Goal: Information Seeking & Learning: Learn about a topic

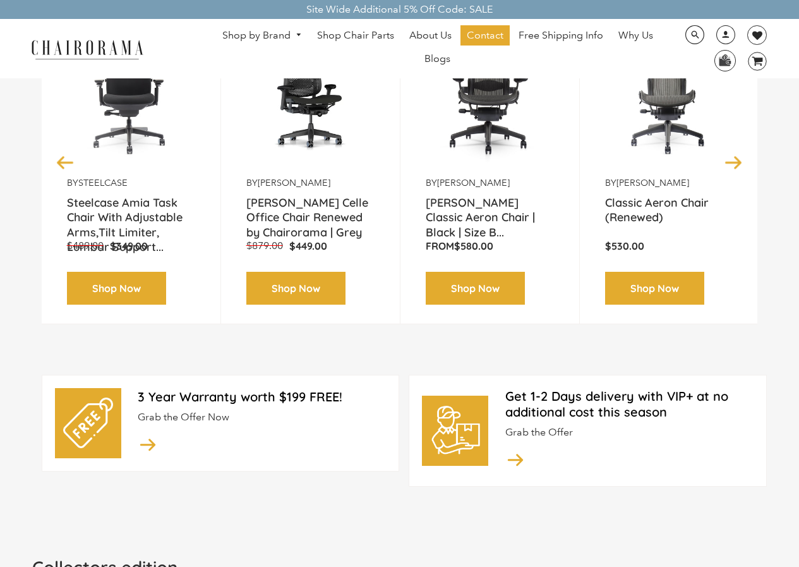
scroll to position [63, 0]
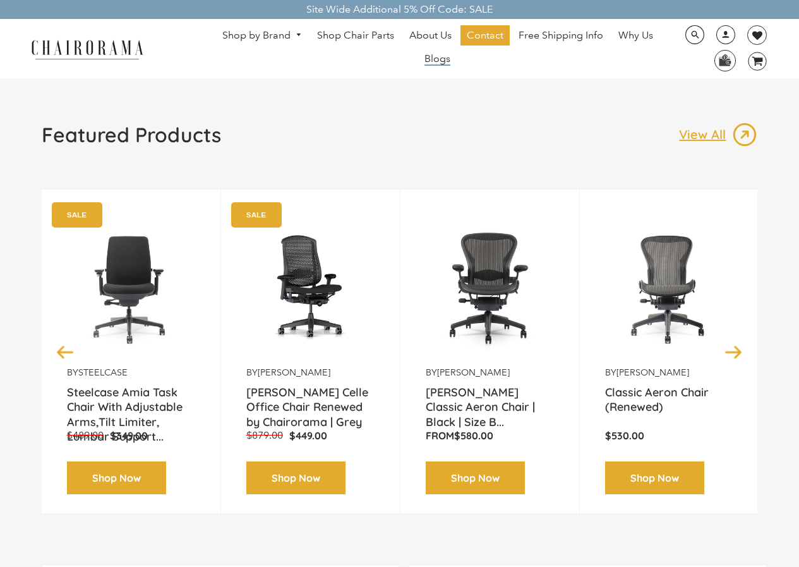
click at [439, 61] on span "Blogs" at bounding box center [438, 58] width 26 height 13
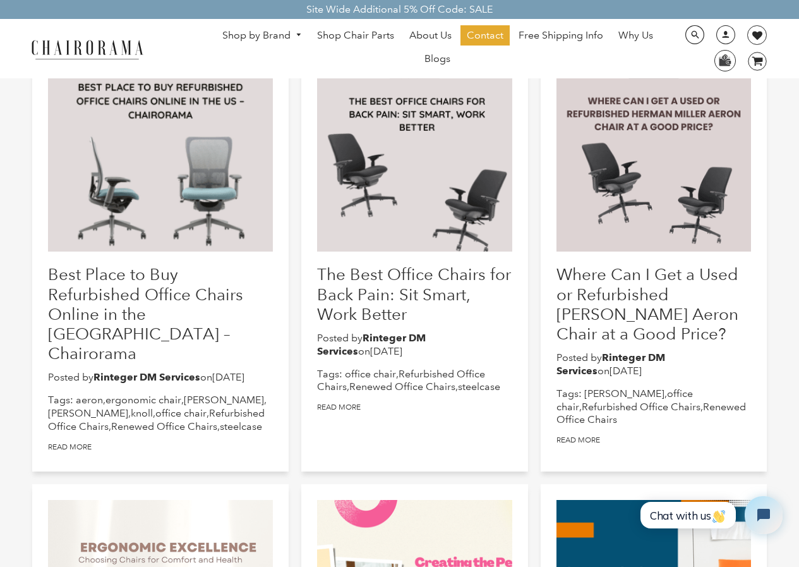
scroll to position [126, 0]
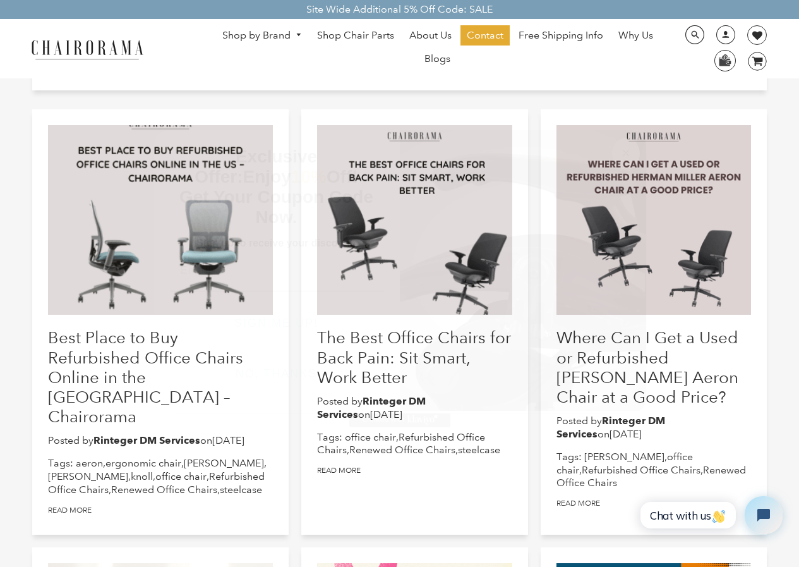
click at [639, 148] on button "Close dialog" at bounding box center [626, 154] width 28 height 32
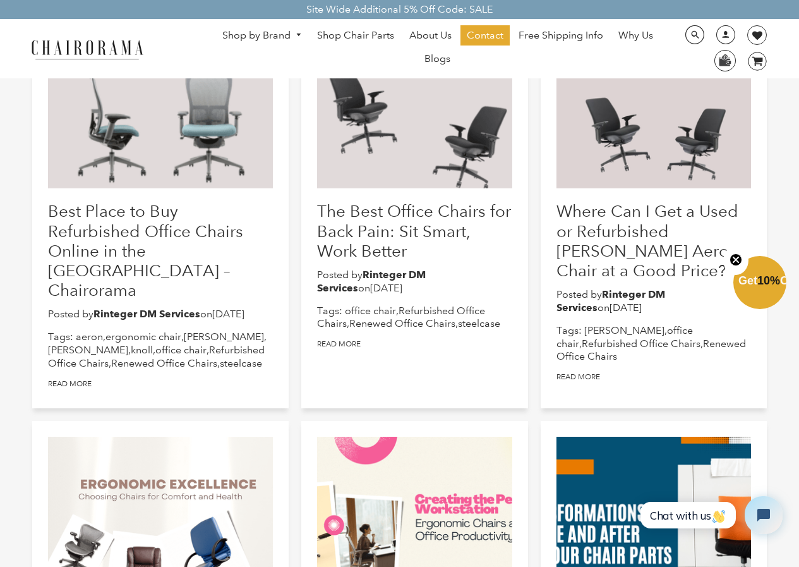
scroll to position [63, 0]
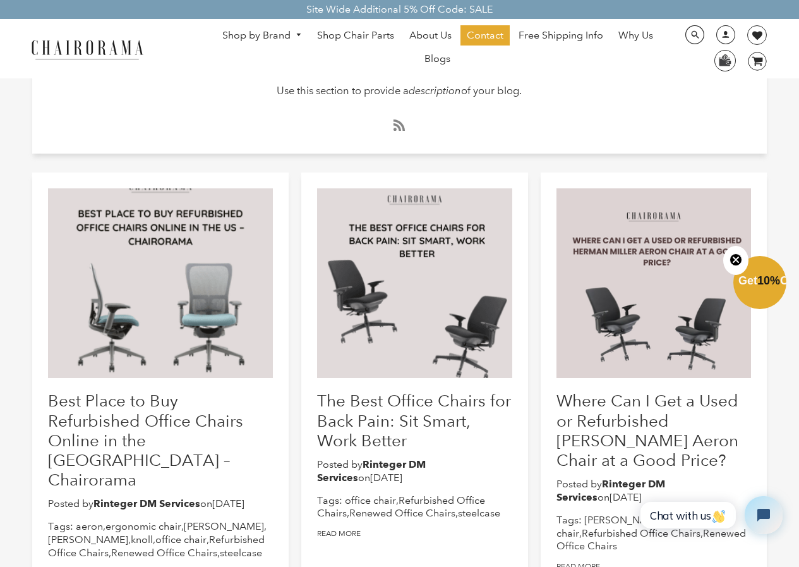
click at [271, 36] on link "Shop by Brand" at bounding box center [262, 36] width 92 height 20
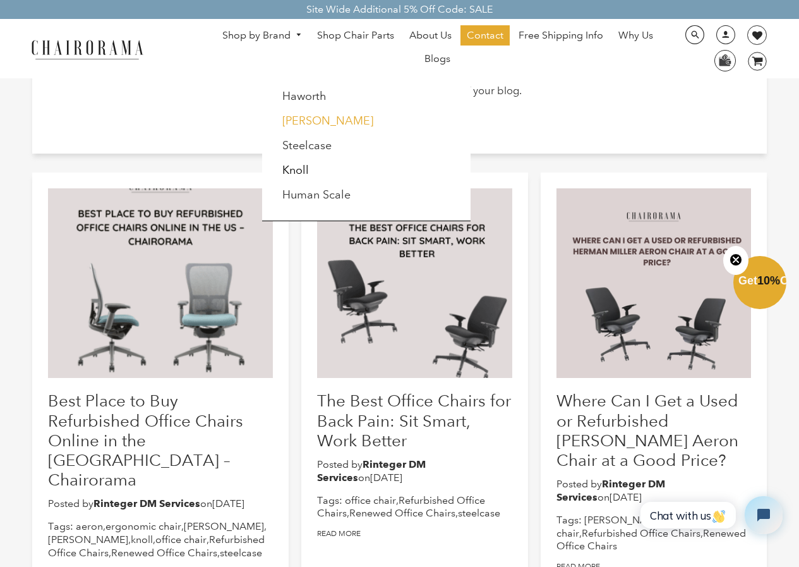
click at [323, 119] on link "[PERSON_NAME]" at bounding box center [327, 121] width 91 height 14
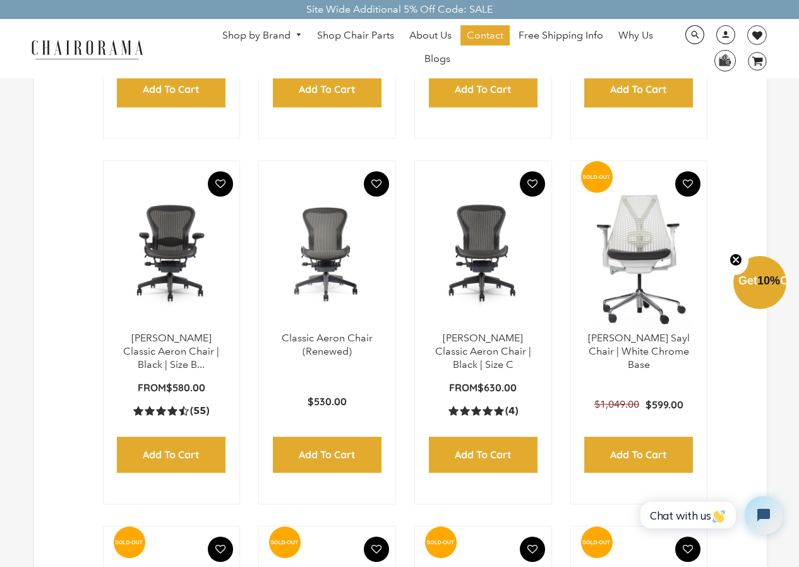
scroll to position [629, 0]
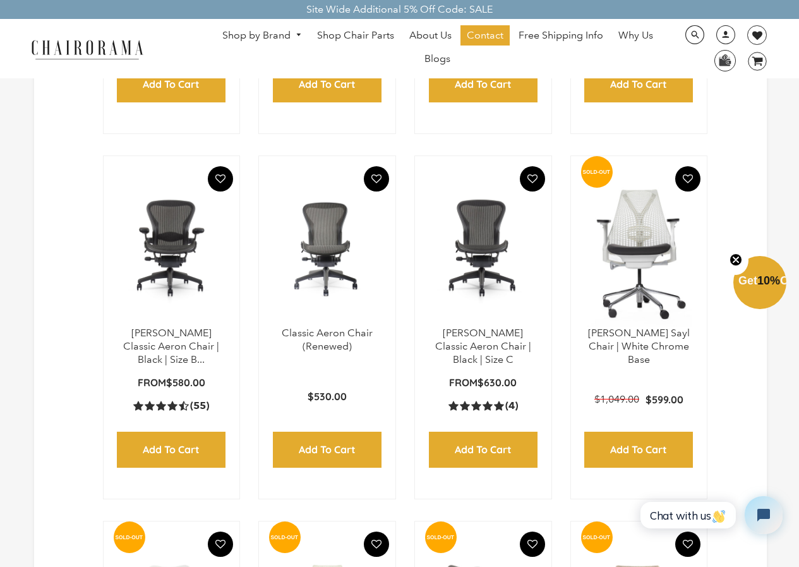
click at [270, 34] on link "Shop by Brand" at bounding box center [262, 36] width 92 height 20
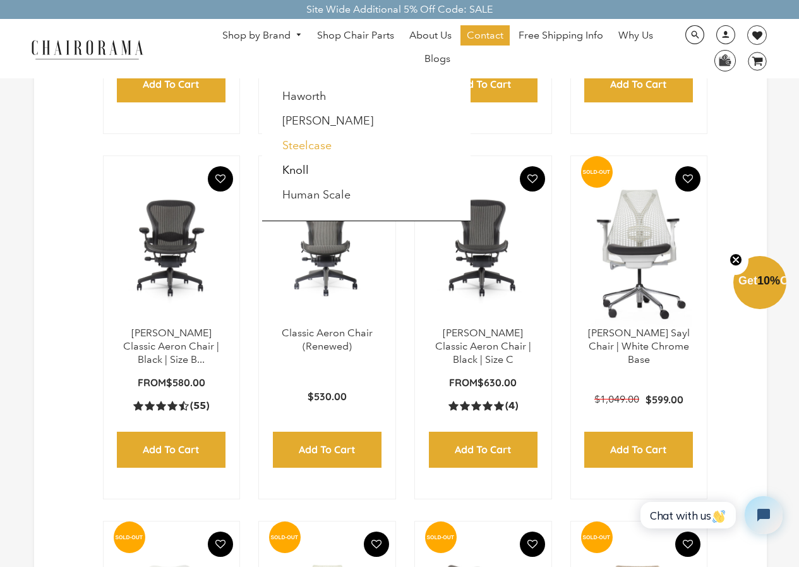
click at [305, 149] on link "Steelcase" at bounding box center [306, 145] width 49 height 14
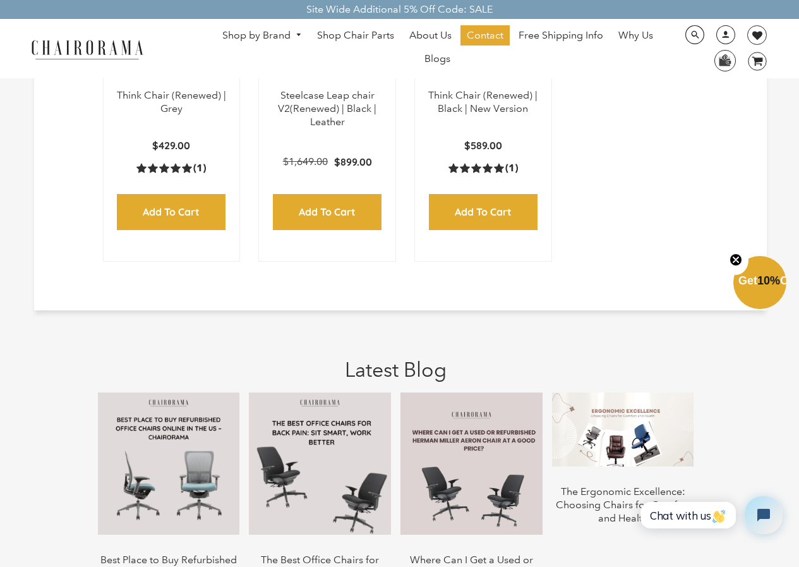
scroll to position [758, 0]
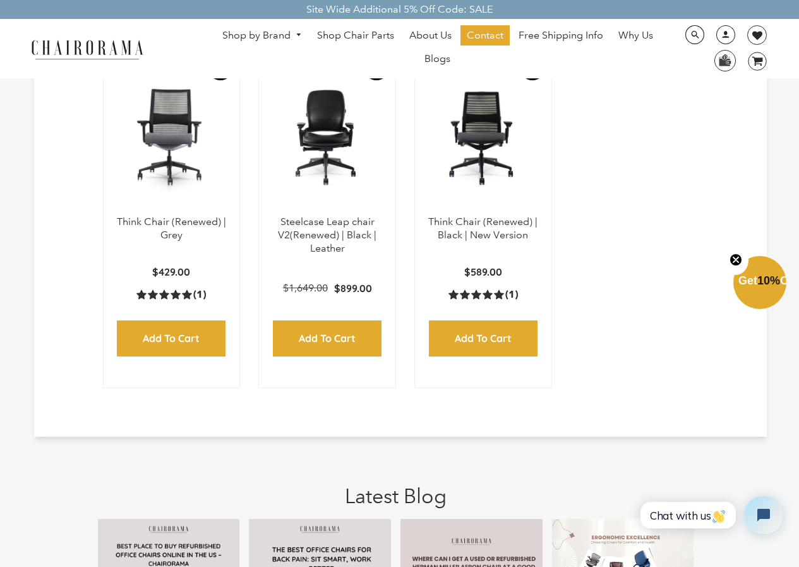
click at [267, 36] on link "Shop by Brand" at bounding box center [262, 36] width 92 height 20
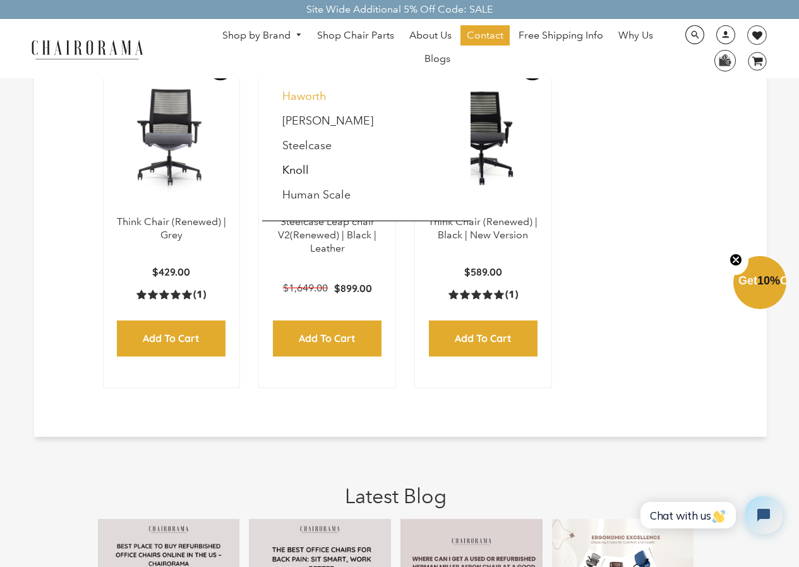
click at [292, 95] on link "Haworth" at bounding box center [304, 96] width 44 height 14
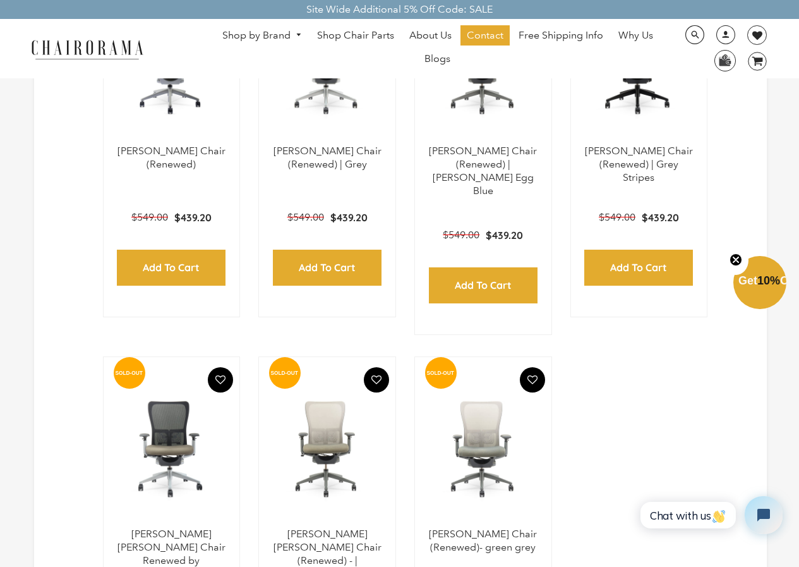
scroll to position [379, 0]
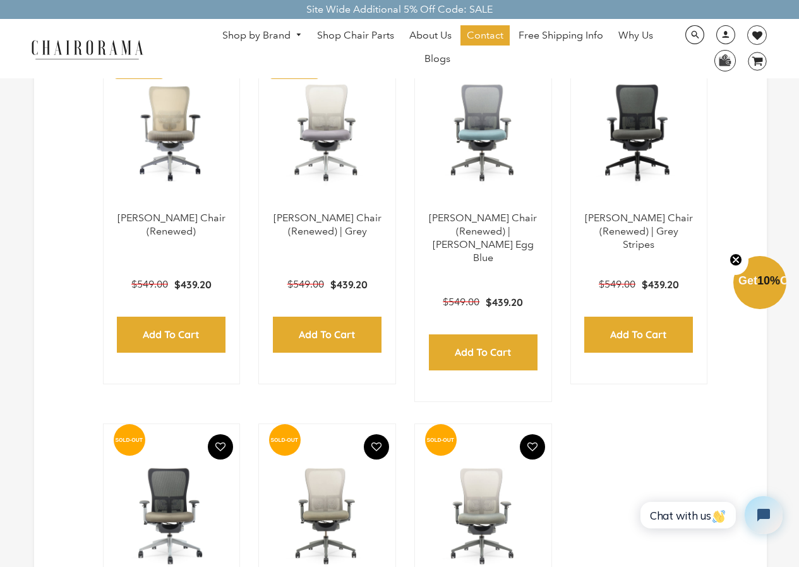
click at [277, 36] on link "Shop by Brand" at bounding box center [262, 36] width 92 height 20
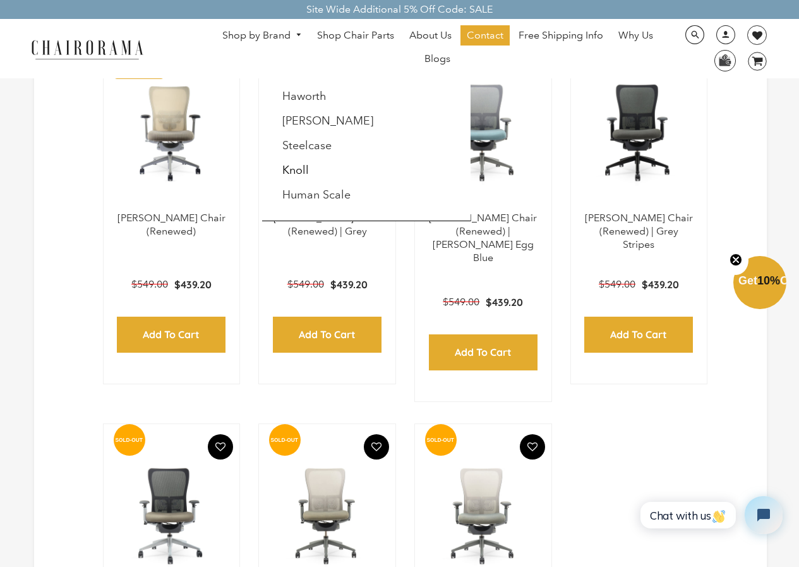
click at [318, 88] on li "Haworth" at bounding box center [332, 97] width 115 height 24
click at [317, 99] on link "Haworth" at bounding box center [304, 96] width 44 height 14
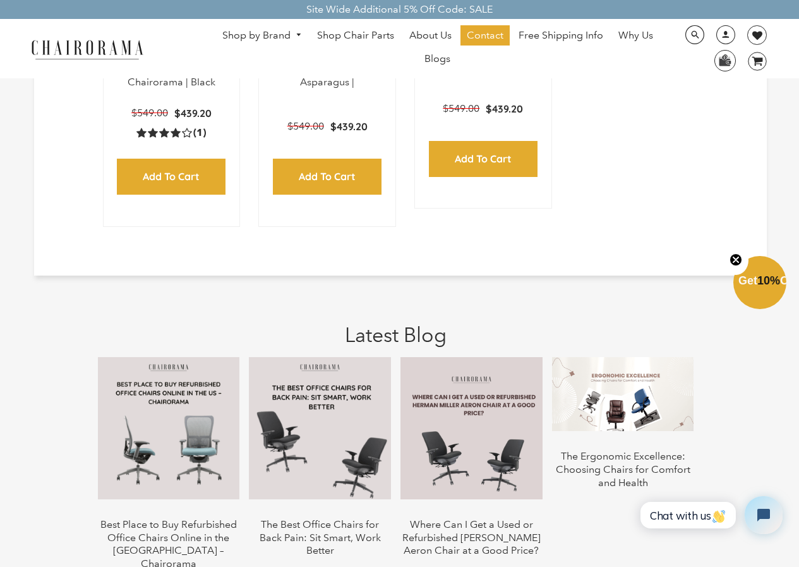
scroll to position [822, 0]
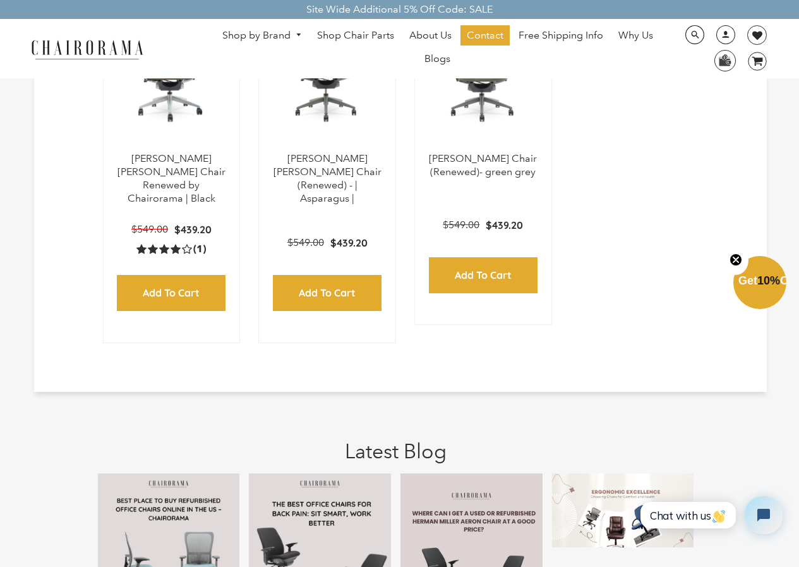
click at [293, 35] on span "DesktopNavigation" at bounding box center [296, 35] width 11 height 8
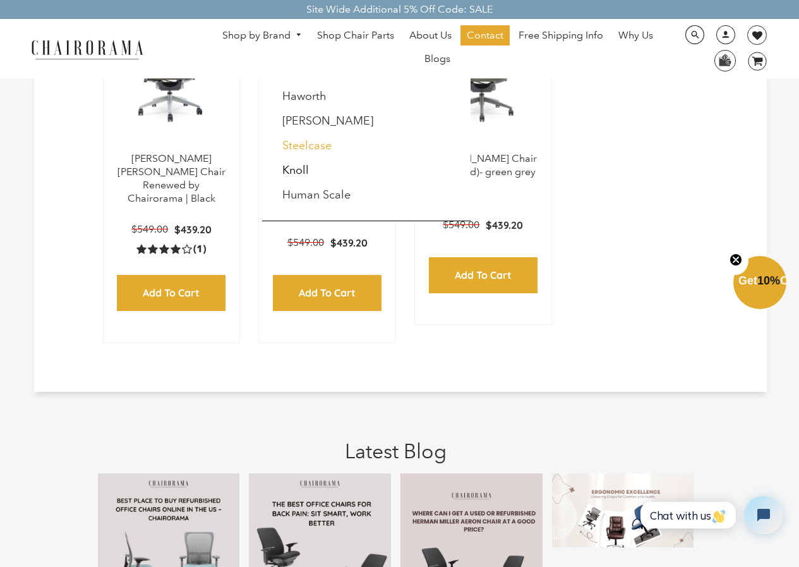
click at [308, 141] on link "Steelcase" at bounding box center [306, 145] width 49 height 14
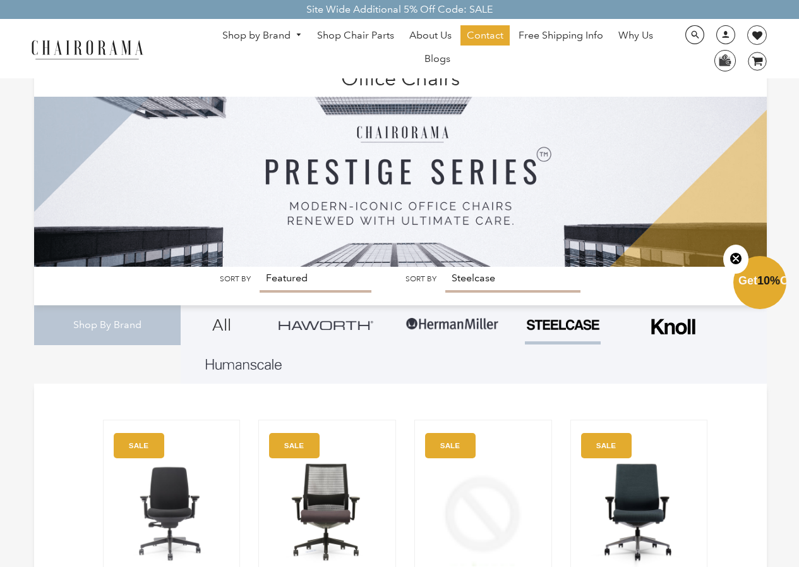
click at [267, 29] on link "Shop by Brand" at bounding box center [262, 36] width 92 height 20
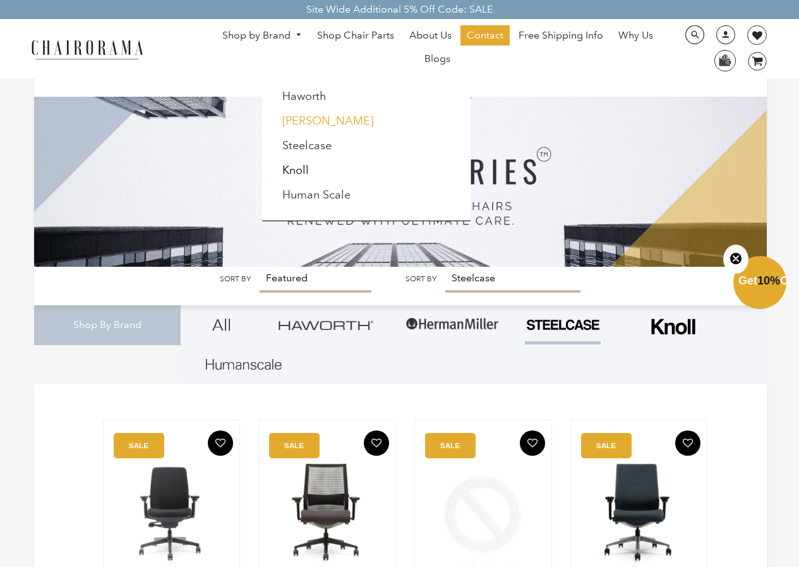
click at [298, 121] on link "[PERSON_NAME]" at bounding box center [327, 121] width 91 height 14
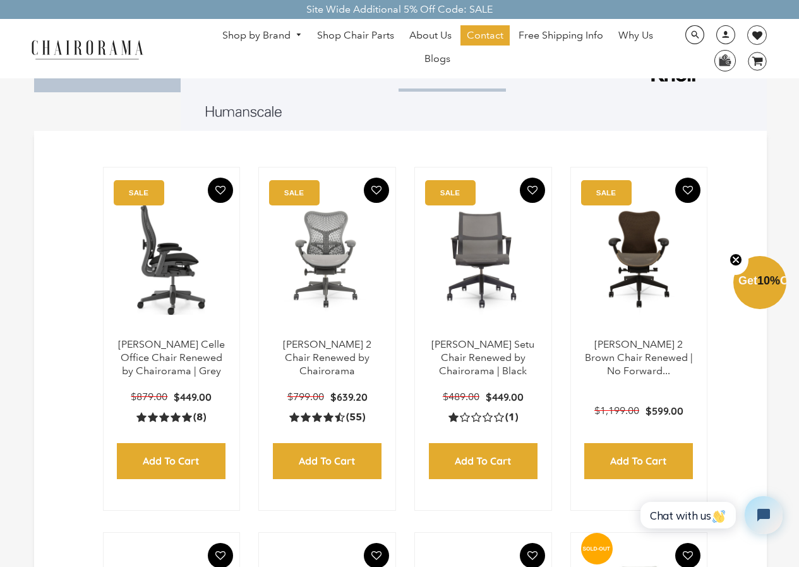
click at [166, 317] on img at bounding box center [171, 259] width 111 height 158
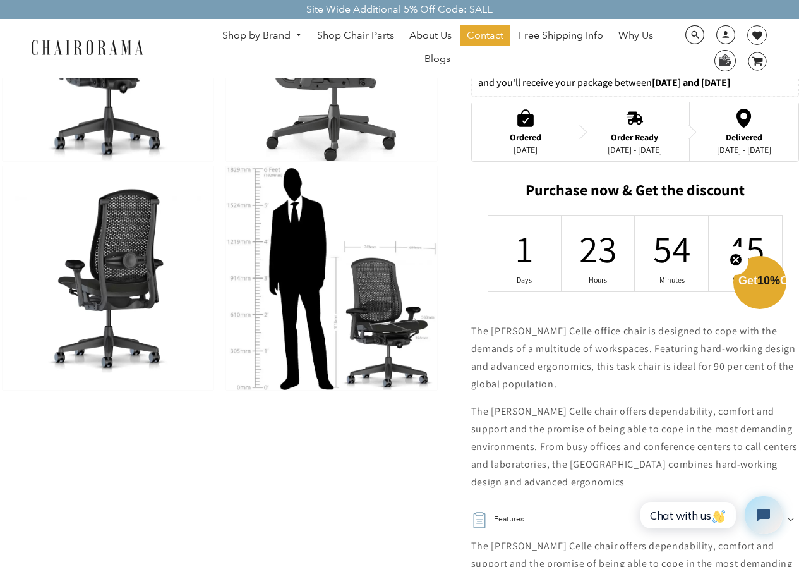
scroll to position [379, 0]
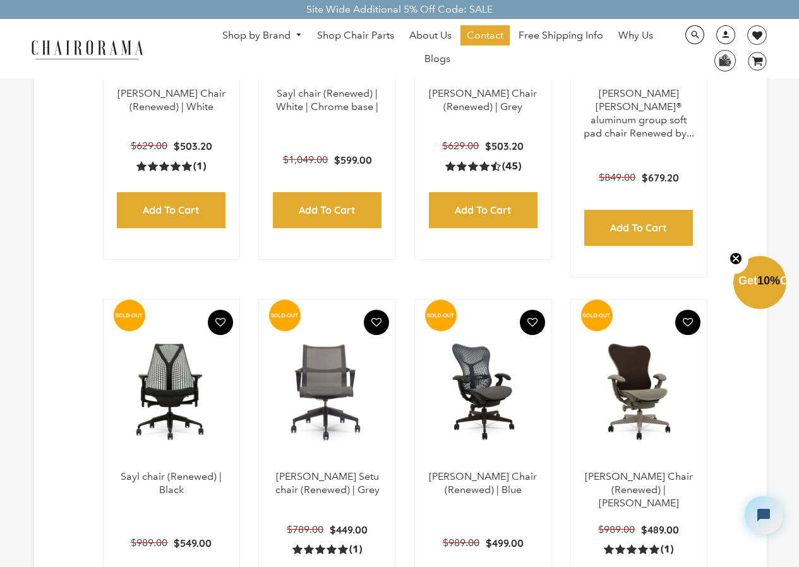
scroll to position [1289, 0]
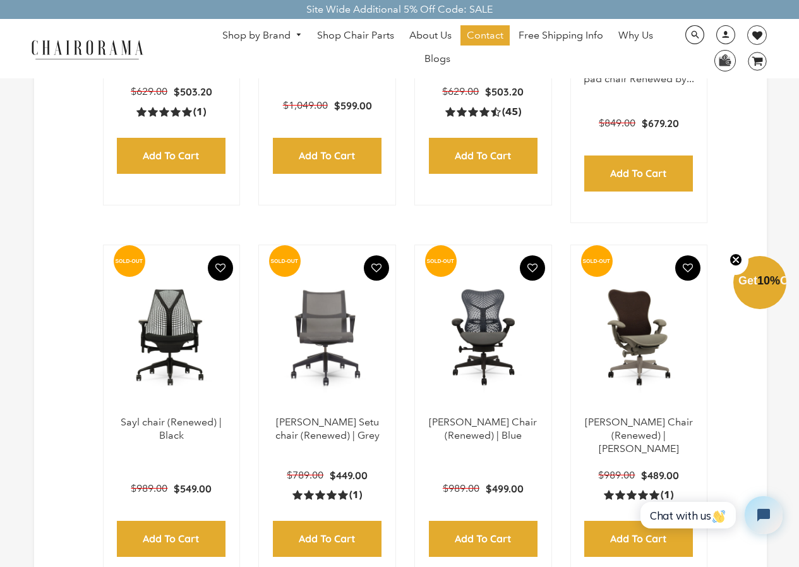
click at [482, 336] on img at bounding box center [483, 337] width 111 height 158
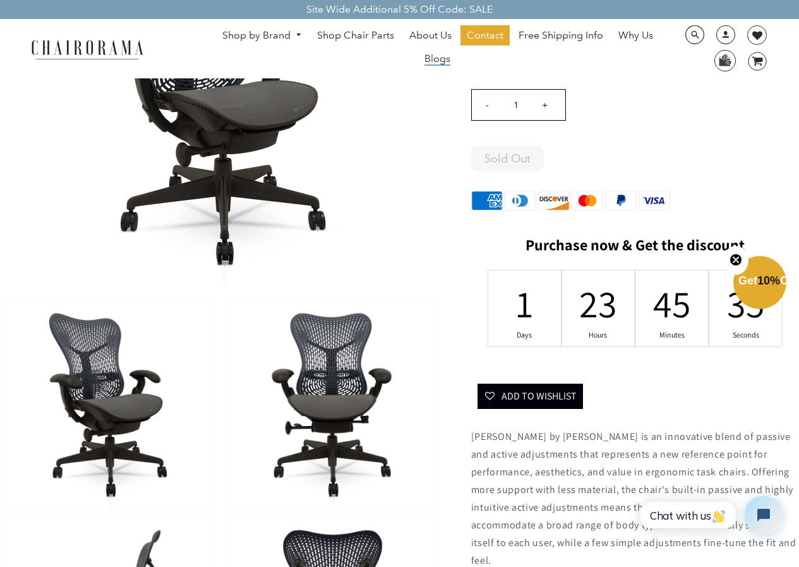
click at [443, 64] on span "Blogs" at bounding box center [438, 58] width 26 height 13
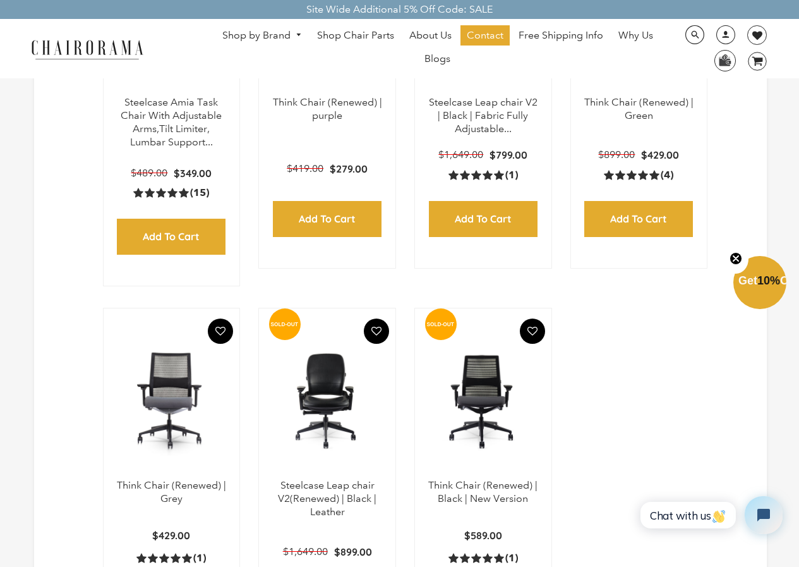
scroll to position [442, 0]
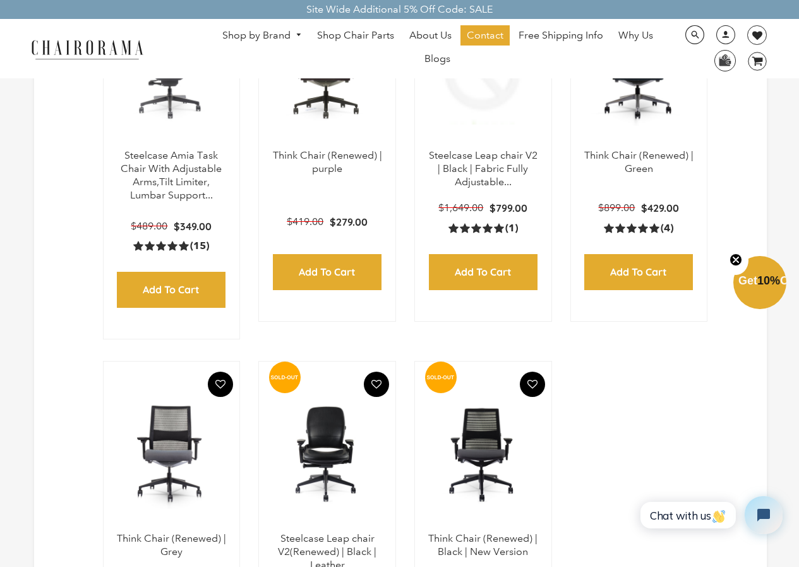
click at [264, 33] on link "Shop by Brand" at bounding box center [262, 36] width 92 height 20
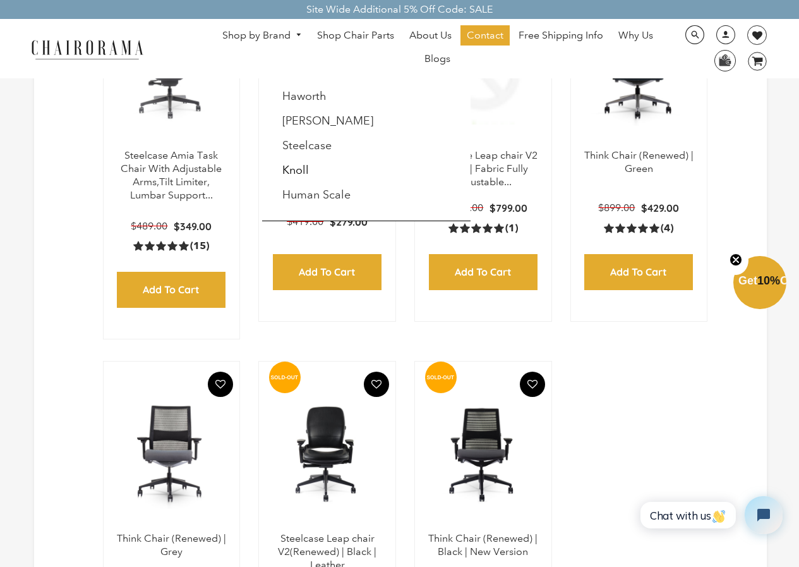
click at [315, 186] on li "Human Scale" at bounding box center [332, 195] width 115 height 24
click at [317, 195] on link "Human Scale" at bounding box center [316, 195] width 68 height 14
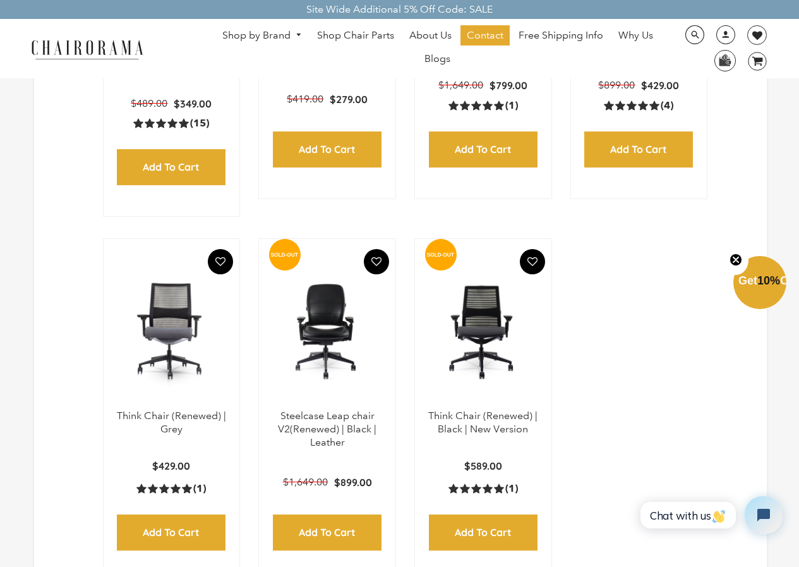
scroll to position [568, 0]
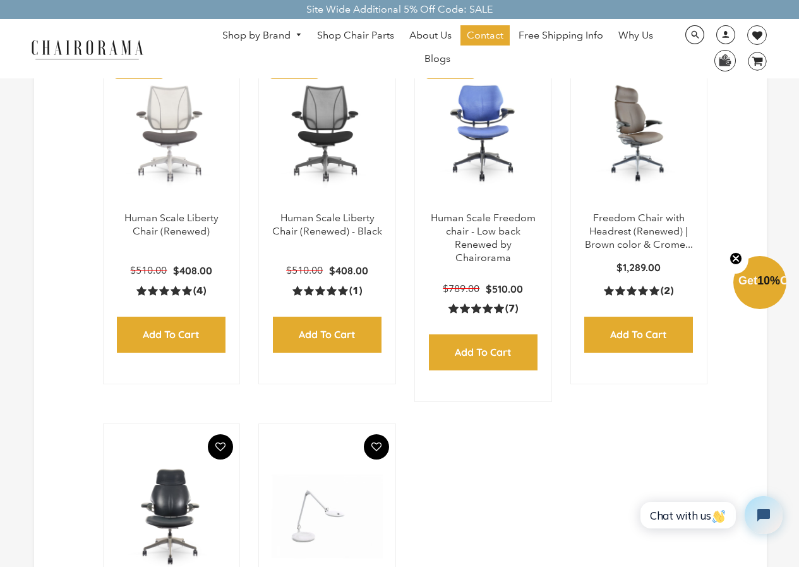
scroll to position [377, 0]
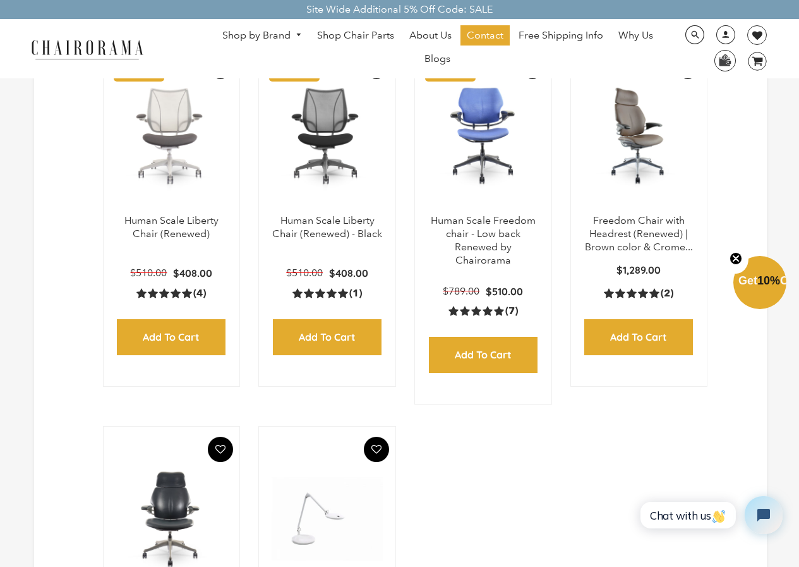
click at [630, 151] on img at bounding box center [639, 135] width 111 height 158
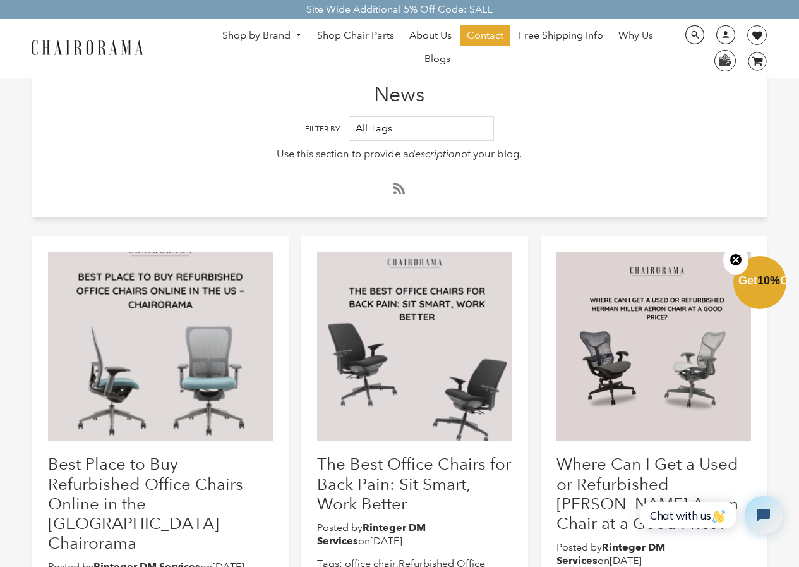
click at [268, 37] on link "Shop by Brand" at bounding box center [262, 36] width 92 height 20
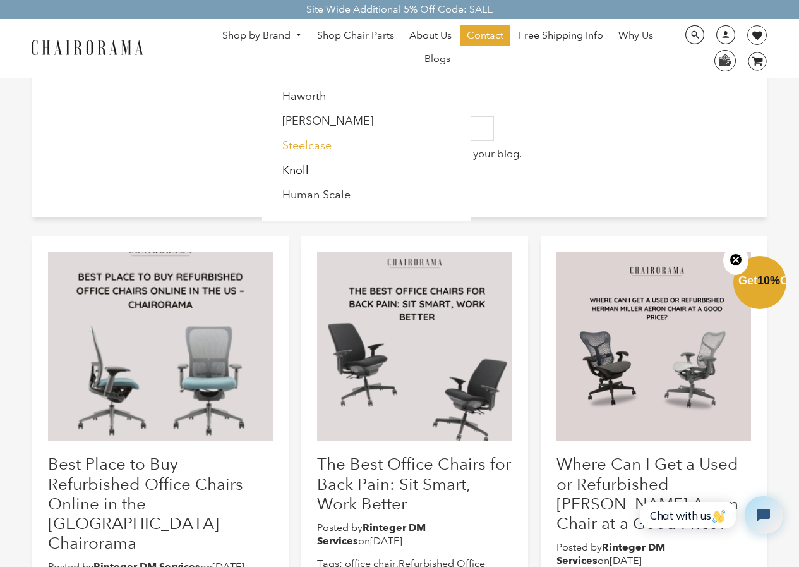
click at [308, 146] on link "Steelcase" at bounding box center [306, 145] width 49 height 14
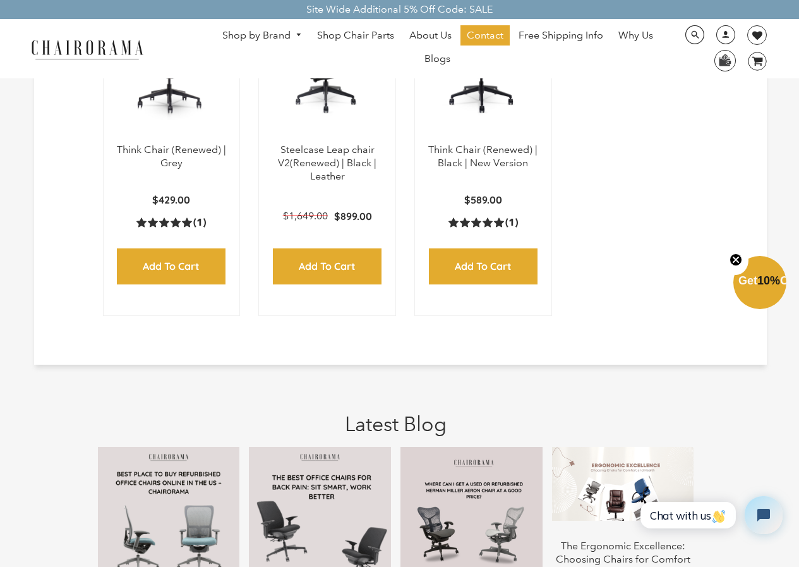
scroll to position [885, 0]
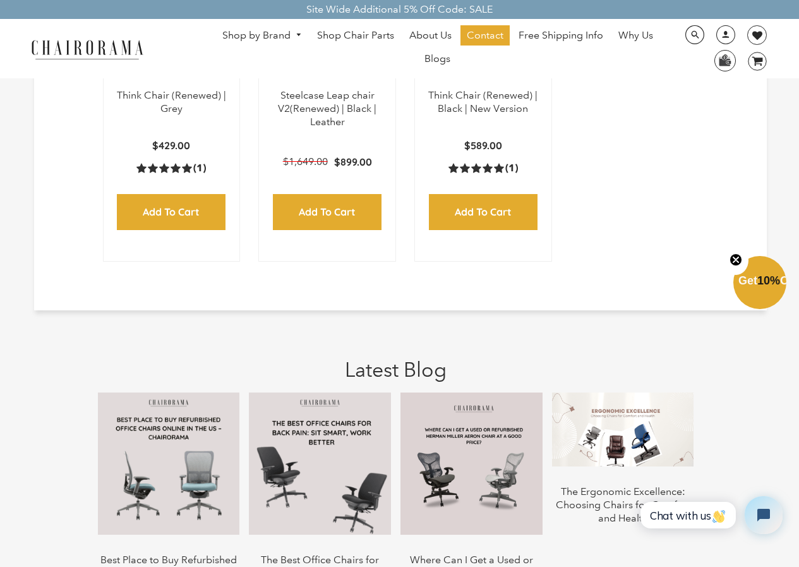
click at [272, 32] on link "Shop by Brand" at bounding box center [262, 36] width 92 height 20
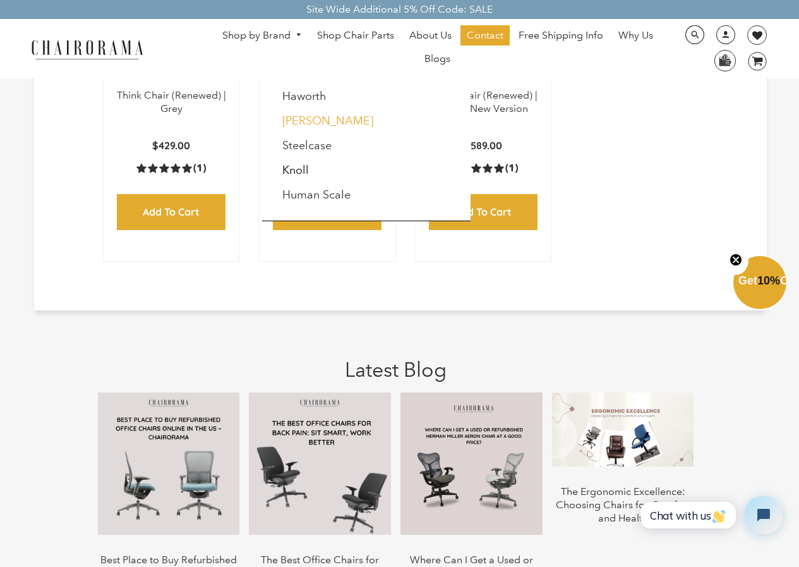
click at [293, 126] on link "[PERSON_NAME]" at bounding box center [327, 121] width 91 height 14
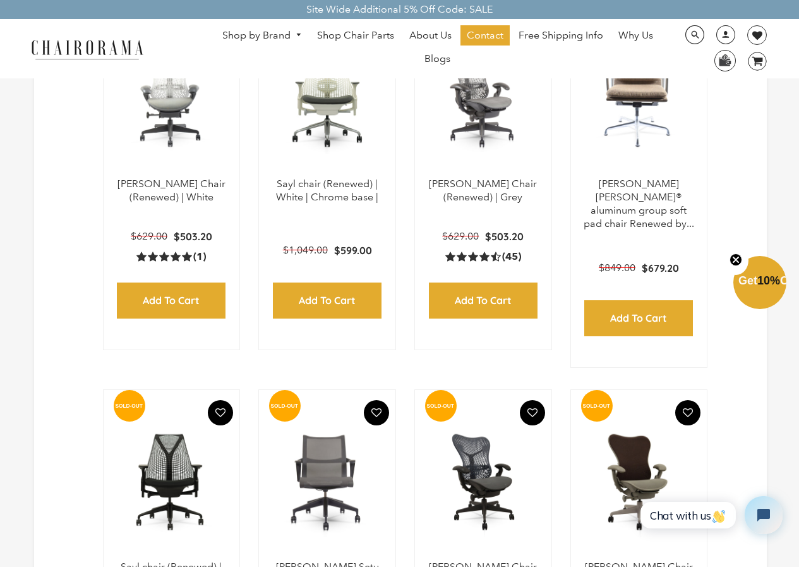
scroll to position [1072, 0]
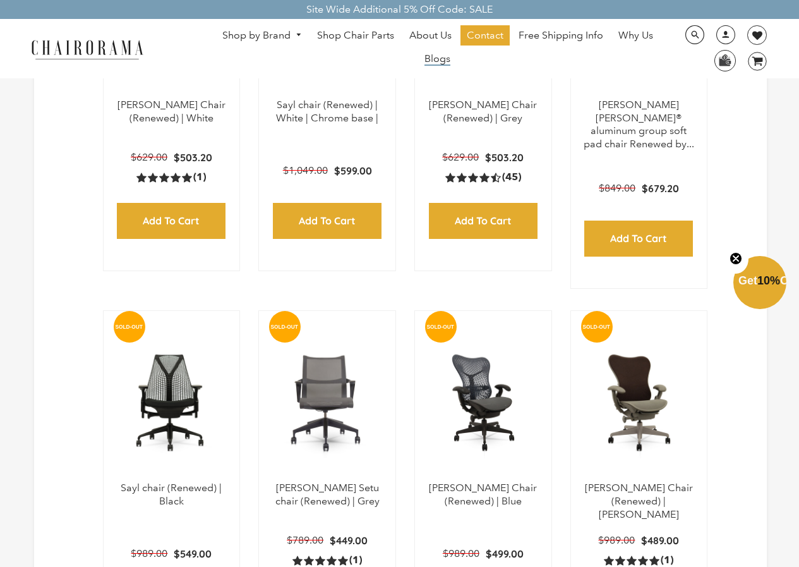
scroll to position [1072, 0]
click at [434, 56] on span "Blogs" at bounding box center [438, 58] width 26 height 13
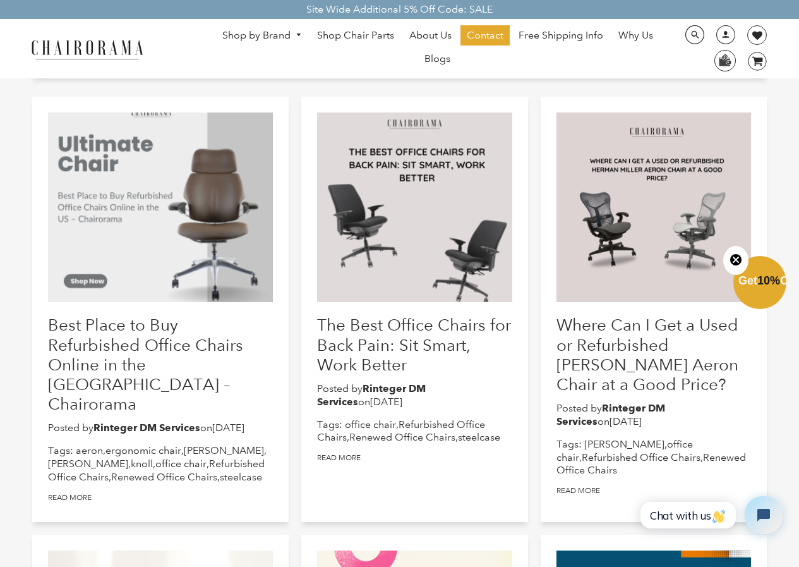
scroll to position [63, 0]
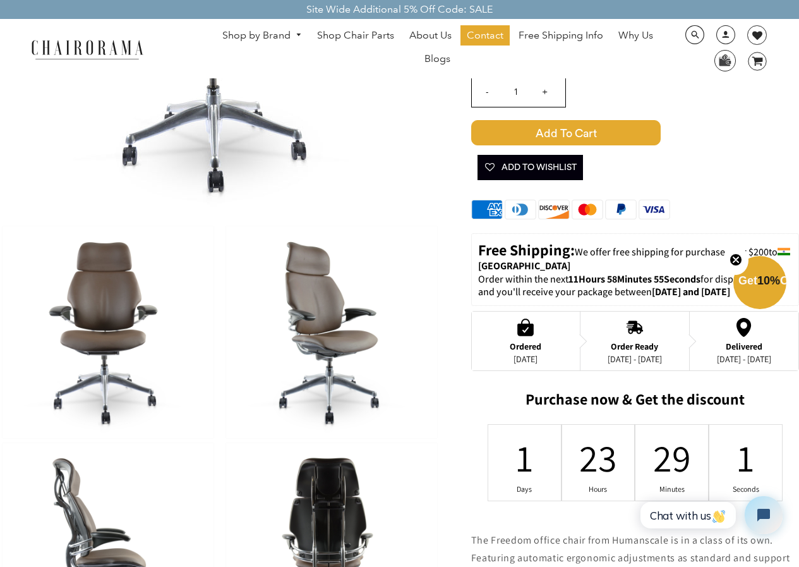
scroll to position [253, 0]
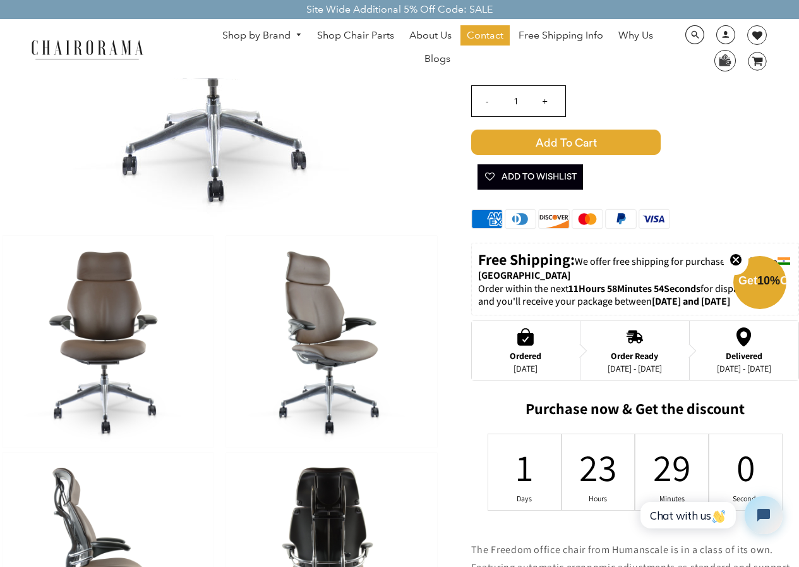
click at [451, 61] on link "Blogs" at bounding box center [437, 59] width 39 height 20
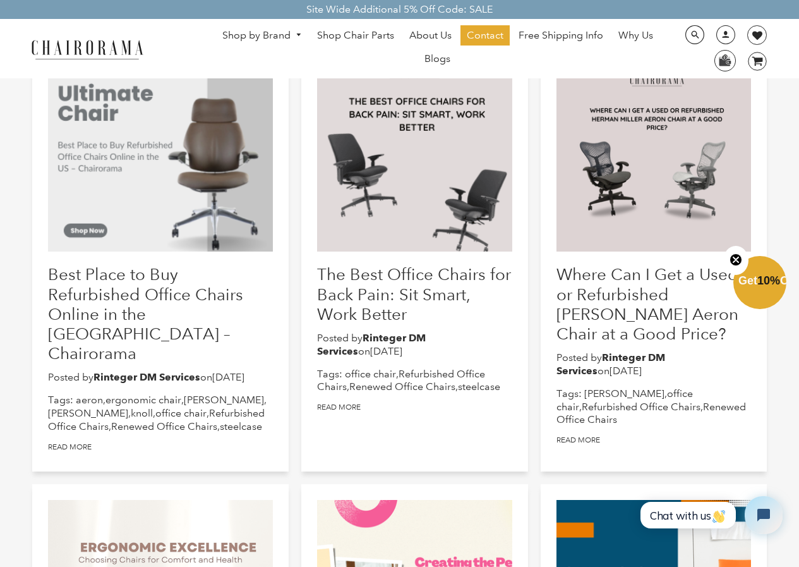
scroll to position [126, 0]
